Goal: Information Seeking & Learning: Learn about a topic

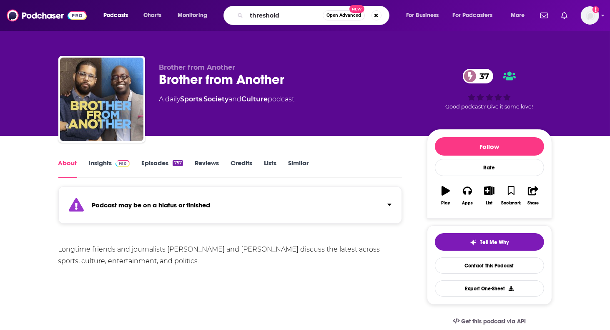
type input "thresholds"
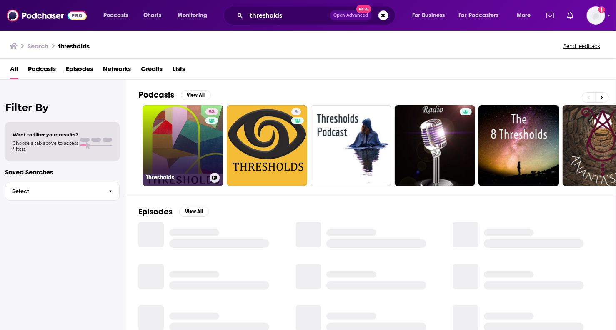
click at [185, 141] on link "53 Thresholds" at bounding box center [183, 145] width 81 height 81
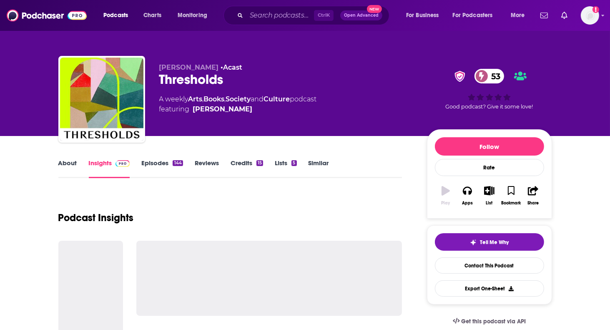
click at [73, 170] on link "About" at bounding box center [67, 168] width 19 height 19
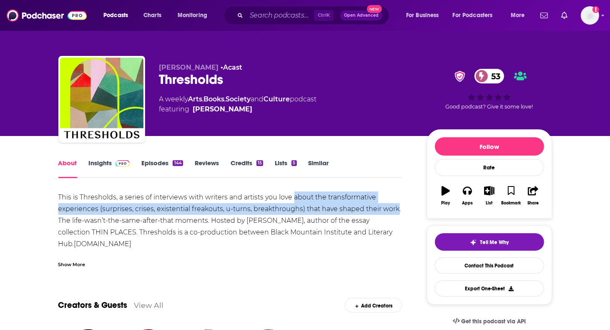
drag, startPoint x: 295, startPoint y: 196, endPoint x: 397, endPoint y: 208, distance: 102.8
click at [397, 208] on div "This is Thresholds, a series of interviews with writers and artists you love ab…" at bounding box center [230, 232] width 344 height 82
copy div "about the transformative experiences (surprises, crises, existential freakouts,…"
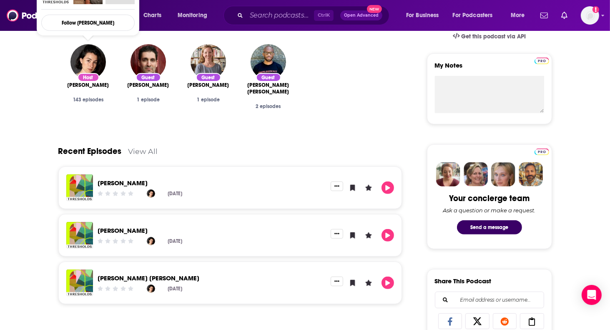
scroll to position [292, 0]
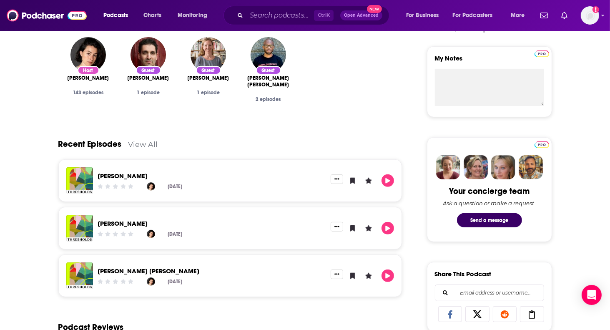
click at [254, 136] on div "Recent Episodes View All" at bounding box center [230, 139] width 344 height 40
click at [145, 144] on link "View All" at bounding box center [143, 144] width 30 height 9
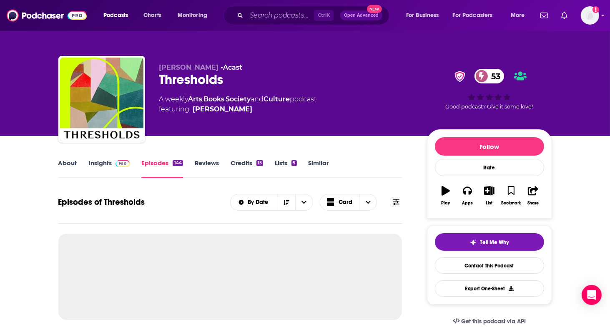
click at [70, 162] on link "About" at bounding box center [67, 168] width 19 height 19
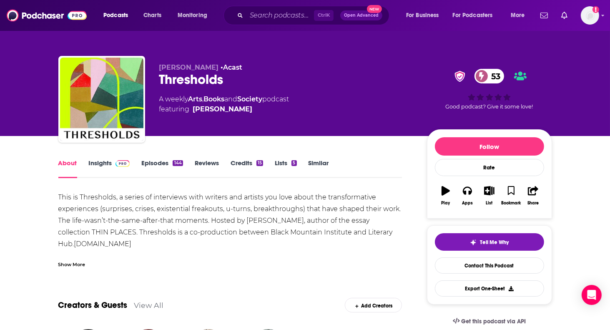
click at [166, 167] on link "Episodes 144" at bounding box center [161, 168] width 41 height 19
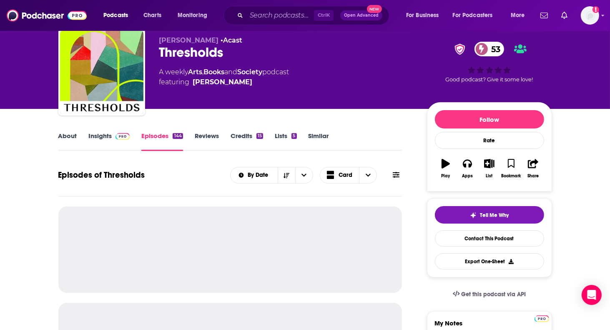
scroll to position [42, 0]
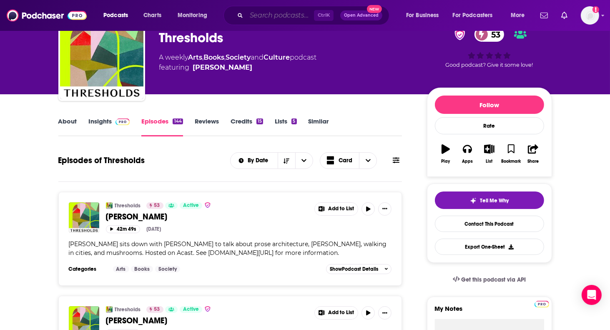
click at [269, 16] on input "Search podcasts, credits, & more..." at bounding box center [280, 15] width 68 height 13
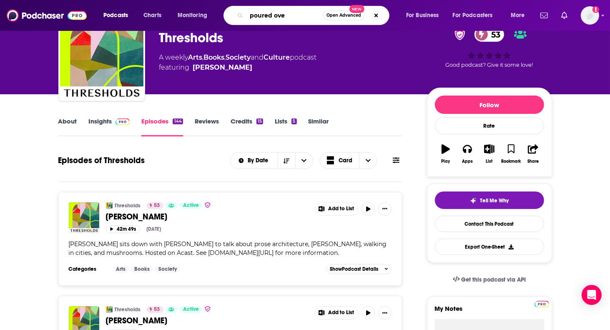
type input "poured over"
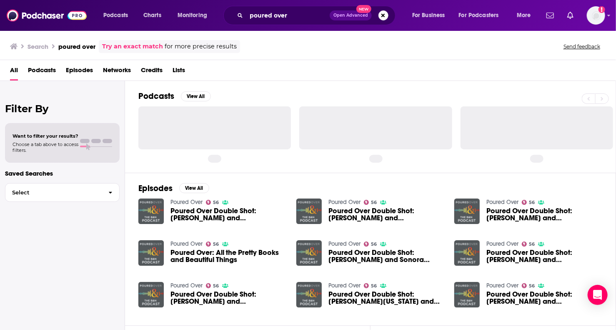
click at [177, 199] on link "Poured Over" at bounding box center [187, 202] width 32 height 7
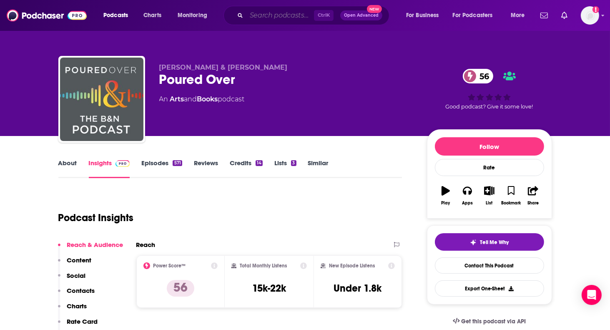
click at [258, 20] on input "Search podcasts, credits, & more..." at bounding box center [280, 15] width 68 height 13
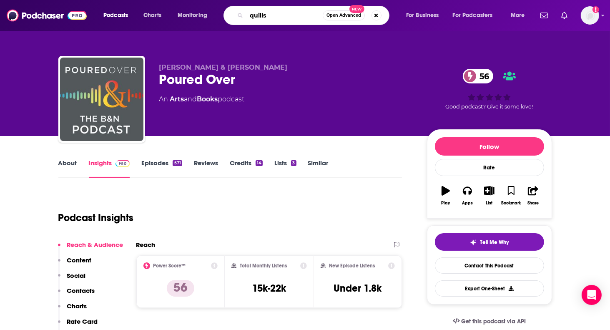
type input "quills"
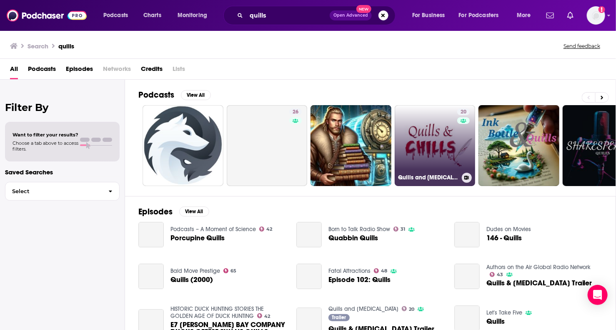
click at [434, 130] on link "20 Quills and [MEDICAL_DATA]" at bounding box center [435, 145] width 81 height 81
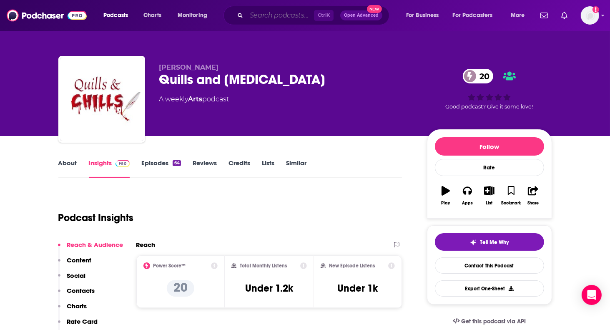
click at [259, 13] on input "Search podcasts, credits, & more..." at bounding box center [280, 15] width 68 height 13
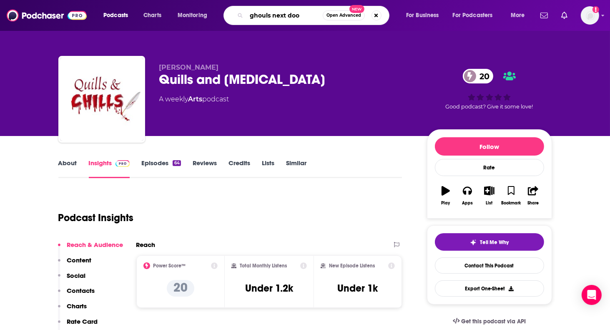
type input "ghouls next door"
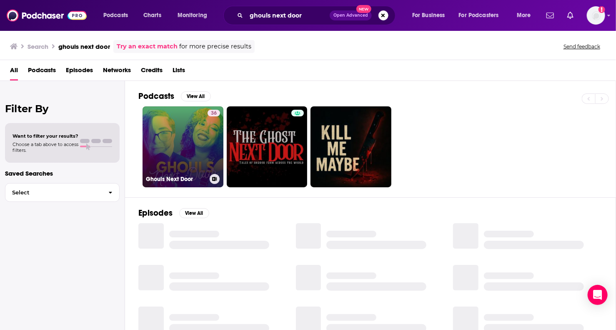
click at [188, 139] on link "36 Ghouls Next Door" at bounding box center [183, 146] width 81 height 81
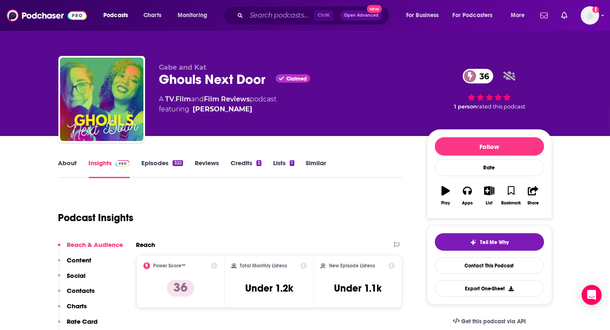
click at [260, 25] on div "Podcasts Charts Monitoring Ctrl K Open Advanced New For Business For Podcasters…" at bounding box center [305, 15] width 610 height 31
click at [263, 21] on input "Search podcasts, credits, & more..." at bounding box center [280, 15] width 68 height 13
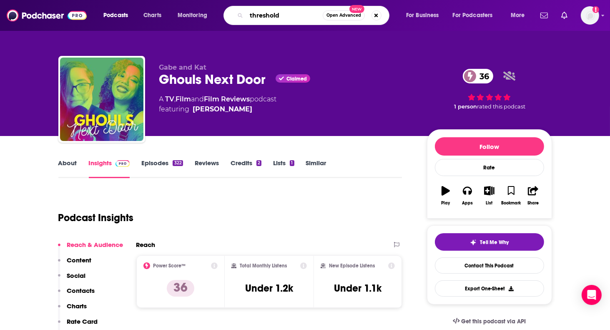
type input "thresholds"
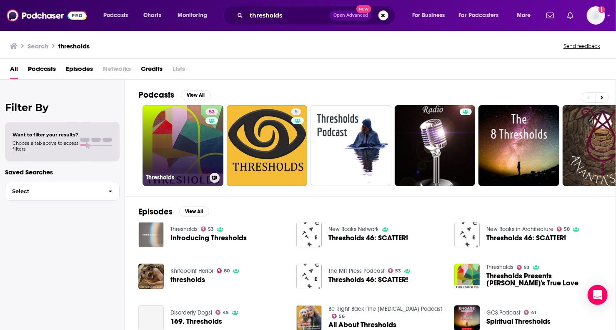
click at [186, 138] on link "53 Thresholds" at bounding box center [183, 145] width 81 height 81
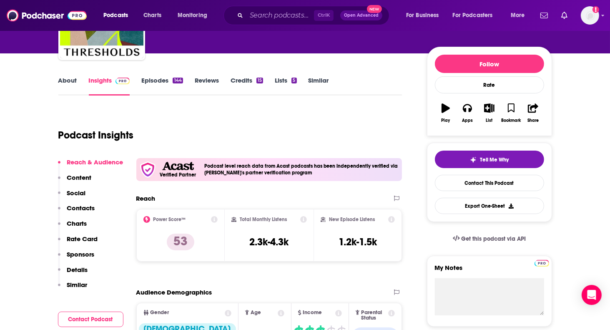
scroll to position [83, 0]
